Goal: Transaction & Acquisition: Purchase product/service

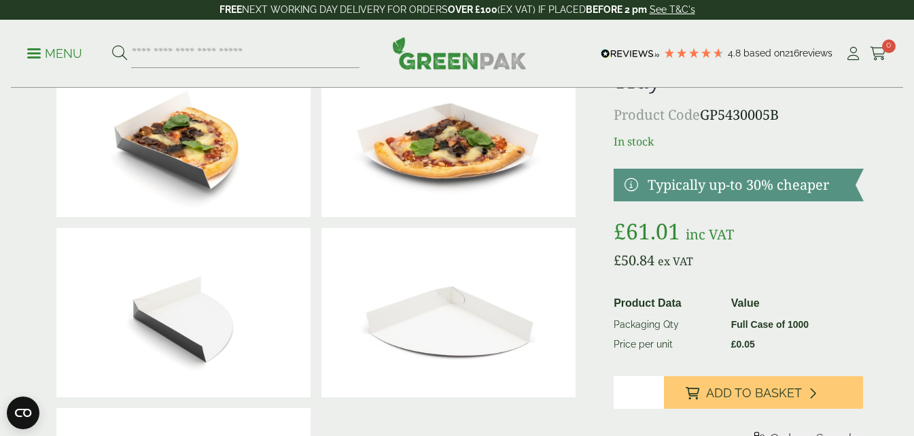
scroll to position [124, 0]
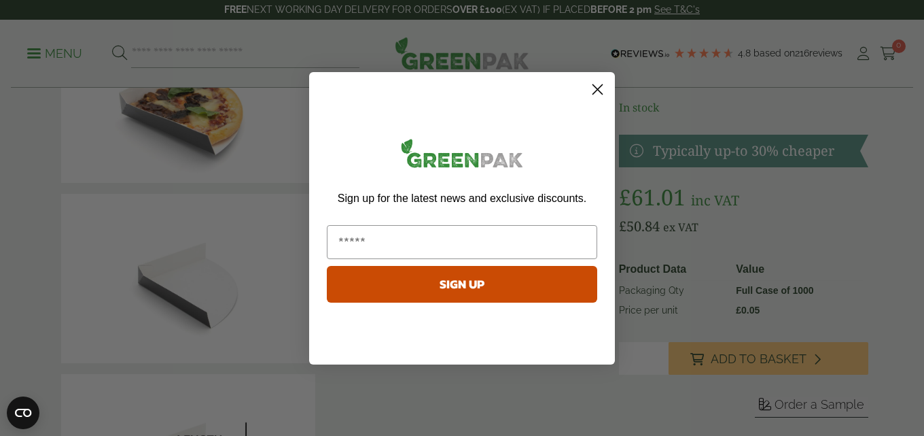
drag, startPoint x: 918, startPoint y: 37, endPoint x: 911, endPoint y: 61, distance: 25.4
click at [599, 88] on icon "Close dialog" at bounding box center [598, 89] width 10 height 10
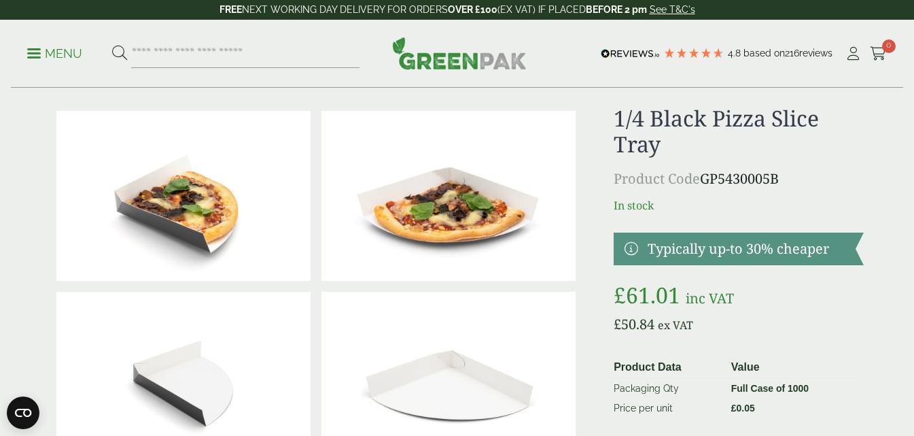
scroll to position [0, 0]
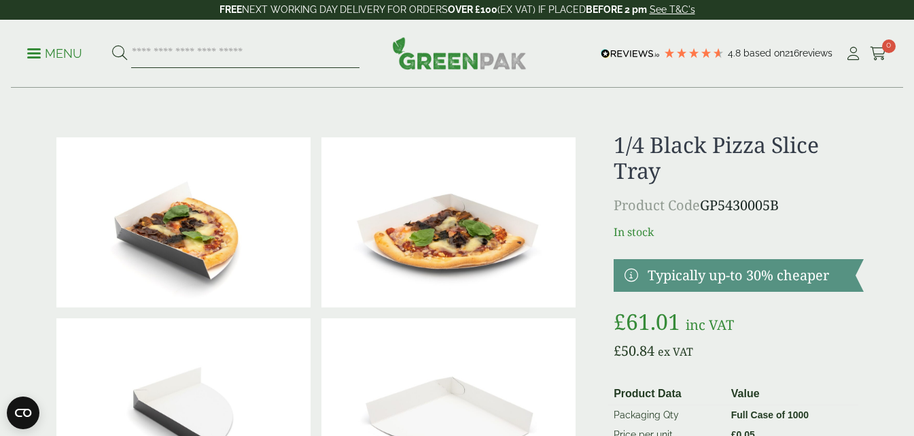
click at [141, 54] on input "search" at bounding box center [245, 53] width 228 height 29
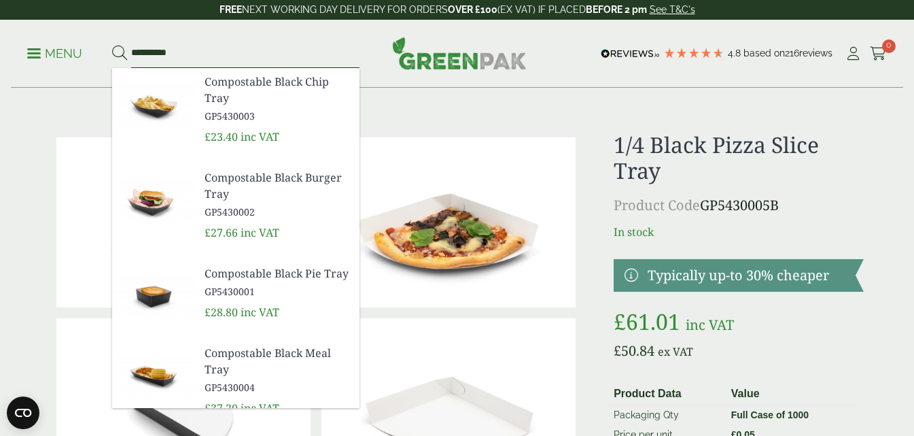
type input "**********"
click at [112, 45] on button at bounding box center [119, 54] width 15 height 18
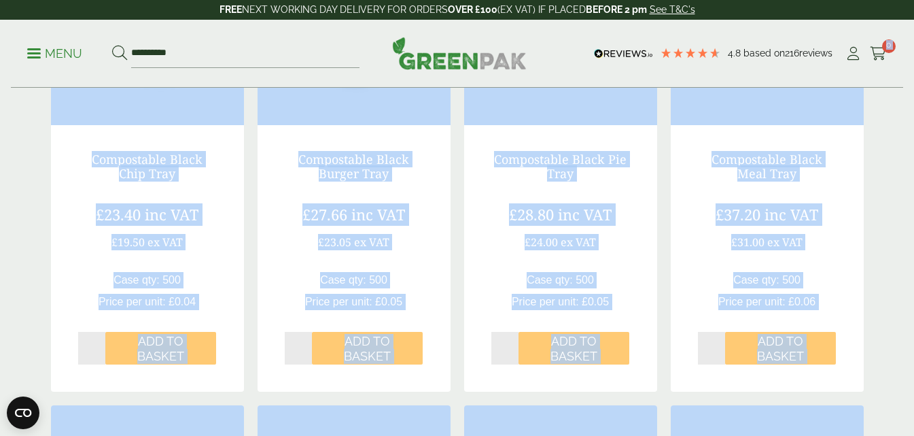
scroll to position [565, 0]
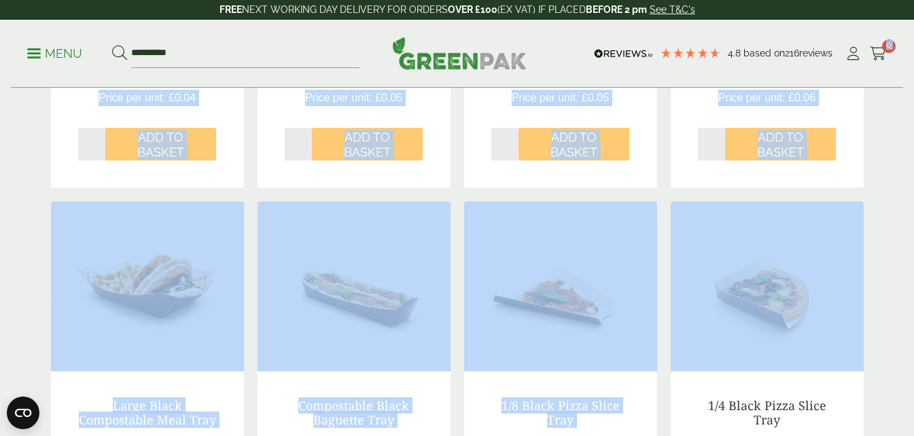
drag, startPoint x: 924, startPoint y: 423, endPoint x: 0, endPoint y: 351, distance: 926.4
click at [665, 161] on div "BESTSELLING Compostable Black Chip Tray £23.40 inc VAT £19.50 ex VAT Case qty: …" at bounding box center [457, 419] width 813 height 1337
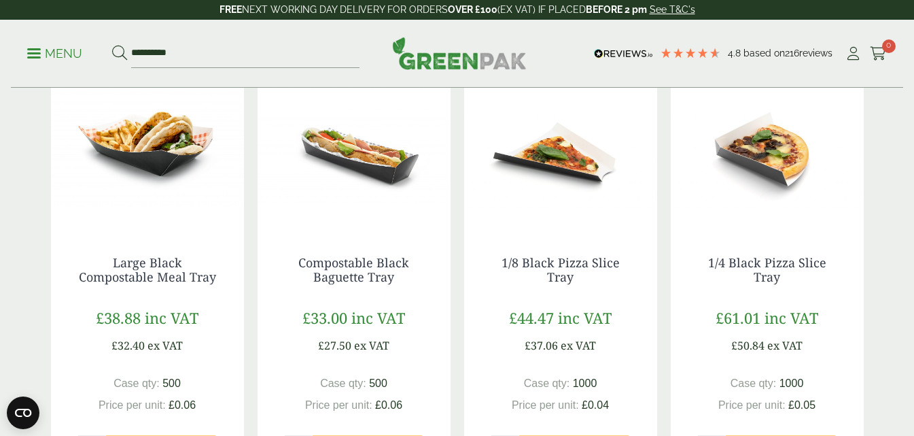
scroll to position [799, 0]
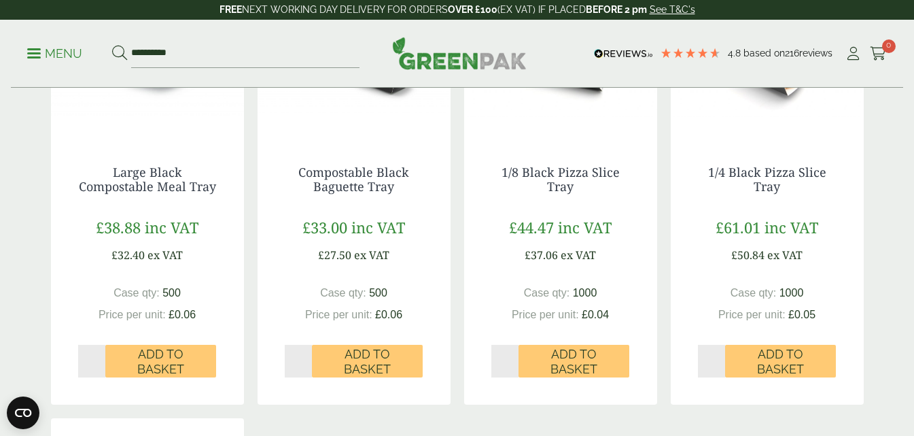
drag, startPoint x: 910, startPoint y: 166, endPoint x: 924, endPoint y: 224, distance: 60.0
click at [913, 224] on html "4.8 Based on 216 reviews FREE NEXT WORKING DAY DELIVERY - See T&C's FREE NEXT W…" at bounding box center [457, 337] width 914 height 2273
